Goal: Find specific page/section: Find specific page/section

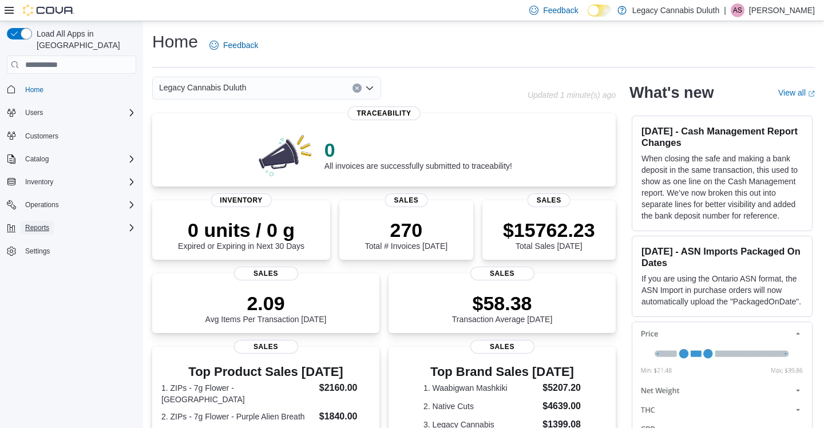
click at [40, 223] on span "Reports" at bounding box center [37, 227] width 24 height 9
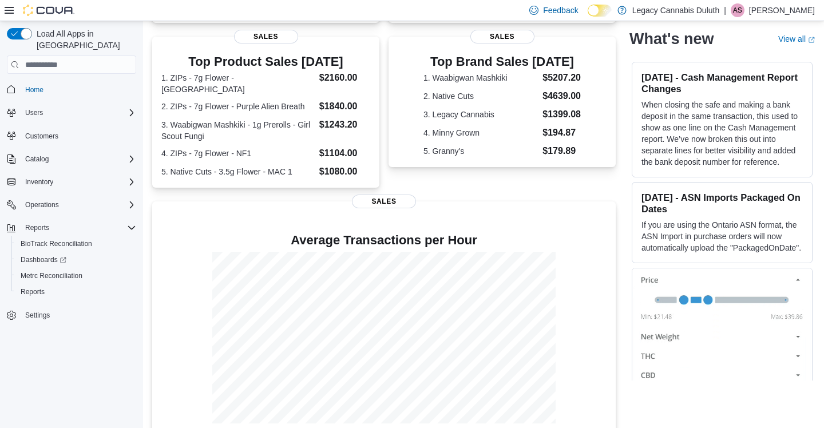
scroll to position [314, 0]
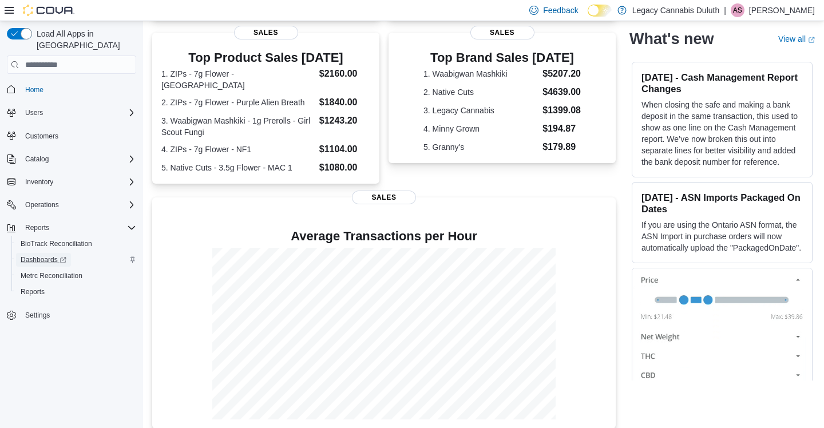
click at [34, 255] on span "Dashboards" at bounding box center [44, 259] width 46 height 9
